Goal: Task Accomplishment & Management: Manage account settings

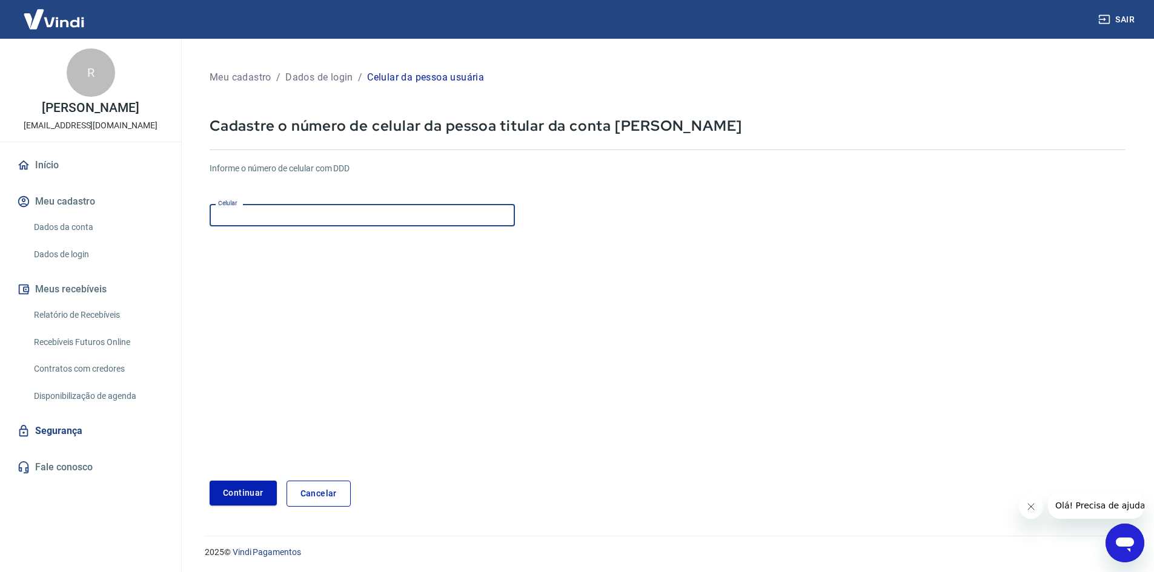
click at [294, 214] on input "Celular" at bounding box center [362, 215] width 305 height 22
type input "[PHONE_NUMBER]"
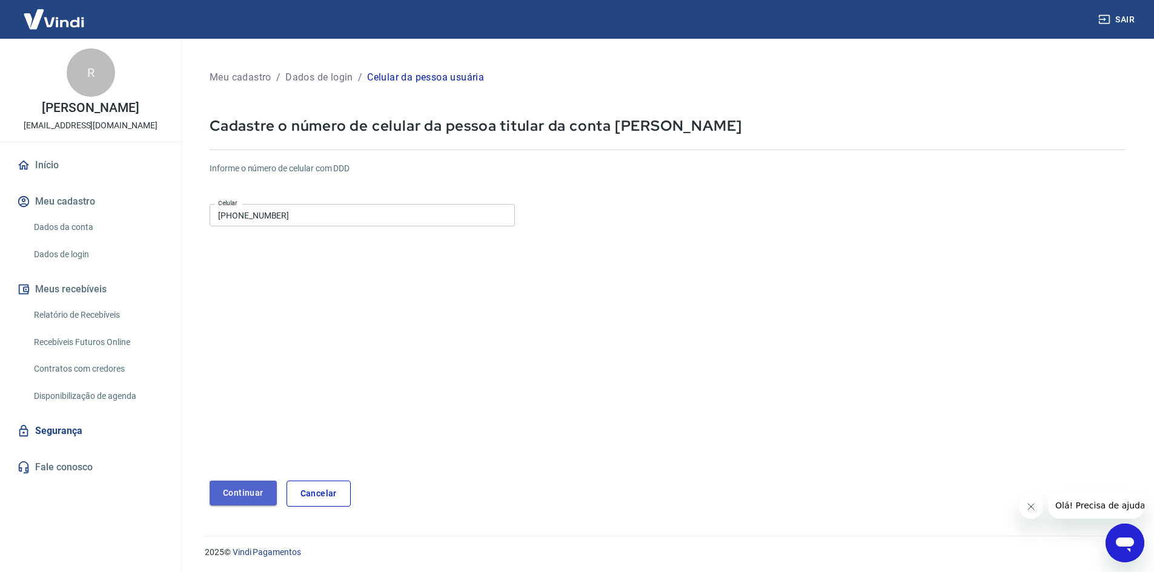
click at [241, 487] on button "Continuar" at bounding box center [243, 493] width 67 height 25
